Goal: Task Accomplishment & Management: Manage account settings

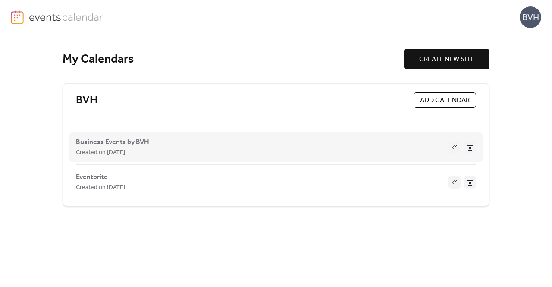
click at [116, 138] on span "Business Events by BVH" at bounding box center [112, 142] width 73 height 10
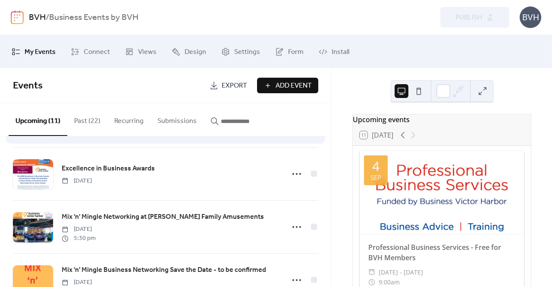
scroll to position [129, 0]
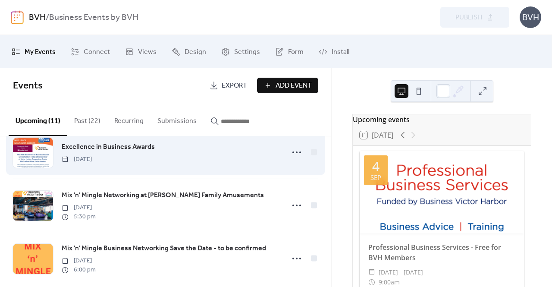
click at [128, 146] on span "Excellence in Business Awards" at bounding box center [108, 147] width 93 height 10
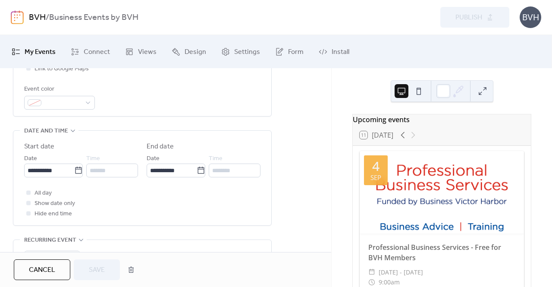
scroll to position [270, 0]
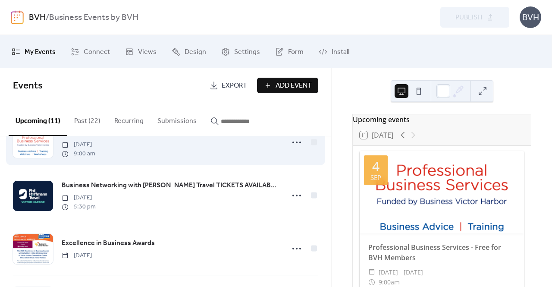
scroll to position [140, 0]
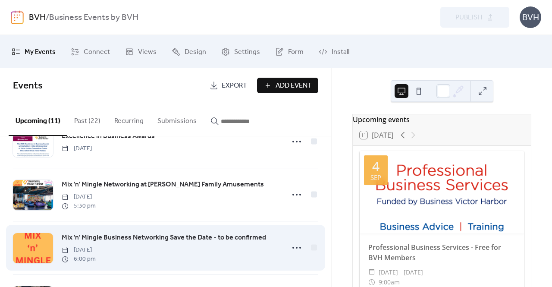
click at [131, 238] on span "Mix 'n' Mingle Business Networking Save the Date - to be confirmed" at bounding box center [164, 238] width 205 height 10
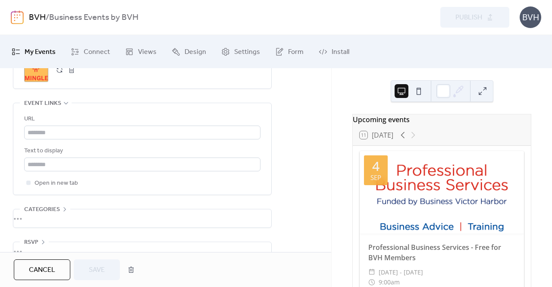
scroll to position [492, 0]
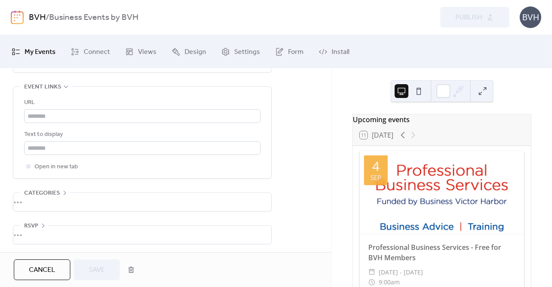
click at [41, 18] on link "BVH" at bounding box center [37, 17] width 17 height 16
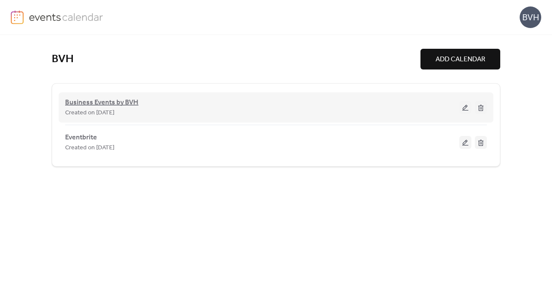
click at [114, 101] on span "Business Events by BVH" at bounding box center [101, 103] width 73 height 10
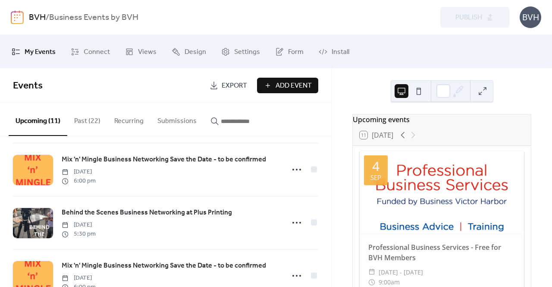
scroll to position [129, 0]
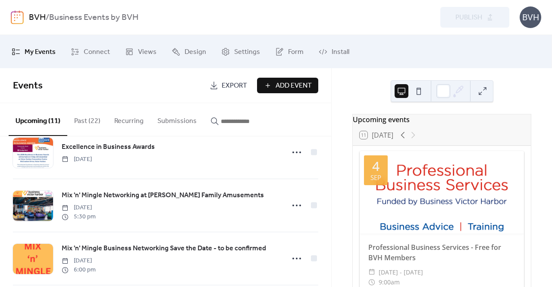
click at [86, 114] on button "Past (22)" at bounding box center [87, 119] width 40 height 32
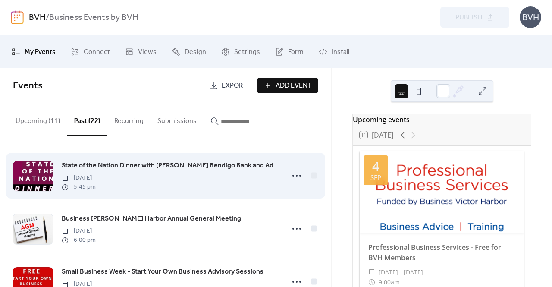
click at [105, 165] on span "State of the Nation Dinner with [PERSON_NAME] Bendigo Bank and Adelaide Bank Ch…" at bounding box center [171, 166] width 218 height 10
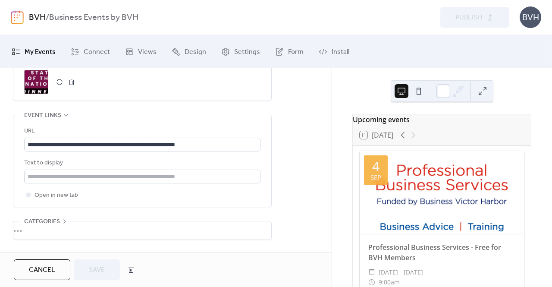
scroll to position [464, 0]
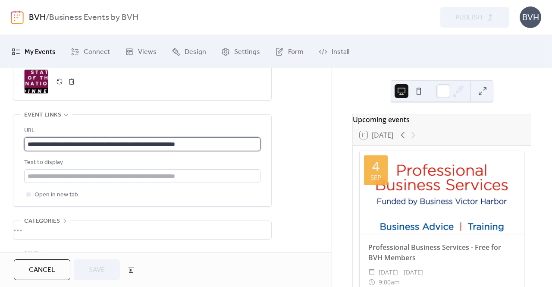
click at [225, 146] on input "**********" at bounding box center [142, 144] width 236 height 14
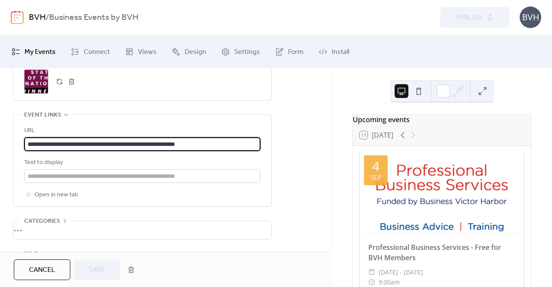
scroll to position [0, 0]
drag, startPoint x: 224, startPoint y: 145, endPoint x: 0, endPoint y: 138, distance: 223.6
